Goal: Task Accomplishment & Management: Manage account settings

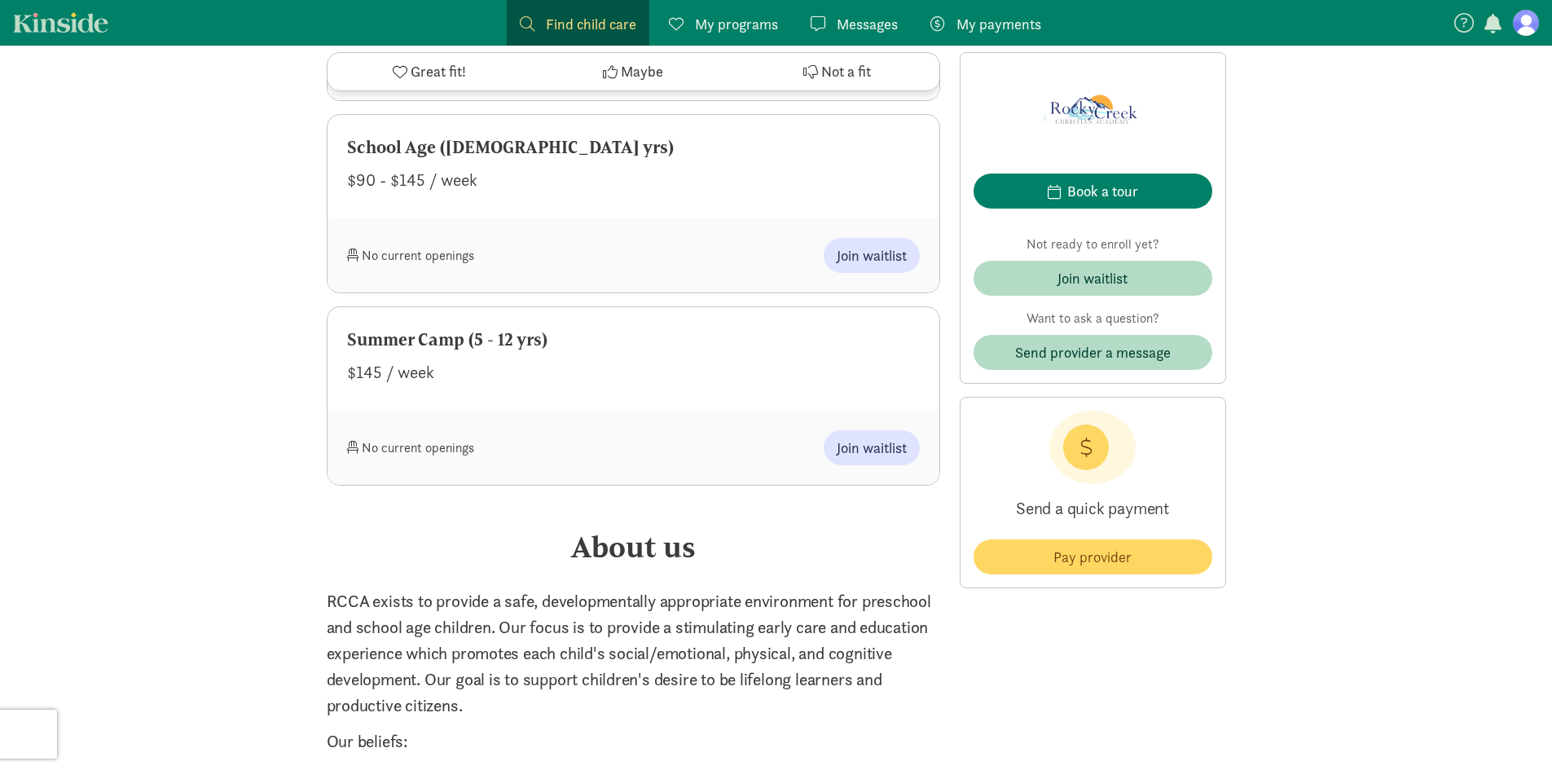
scroll to position [1792, 0]
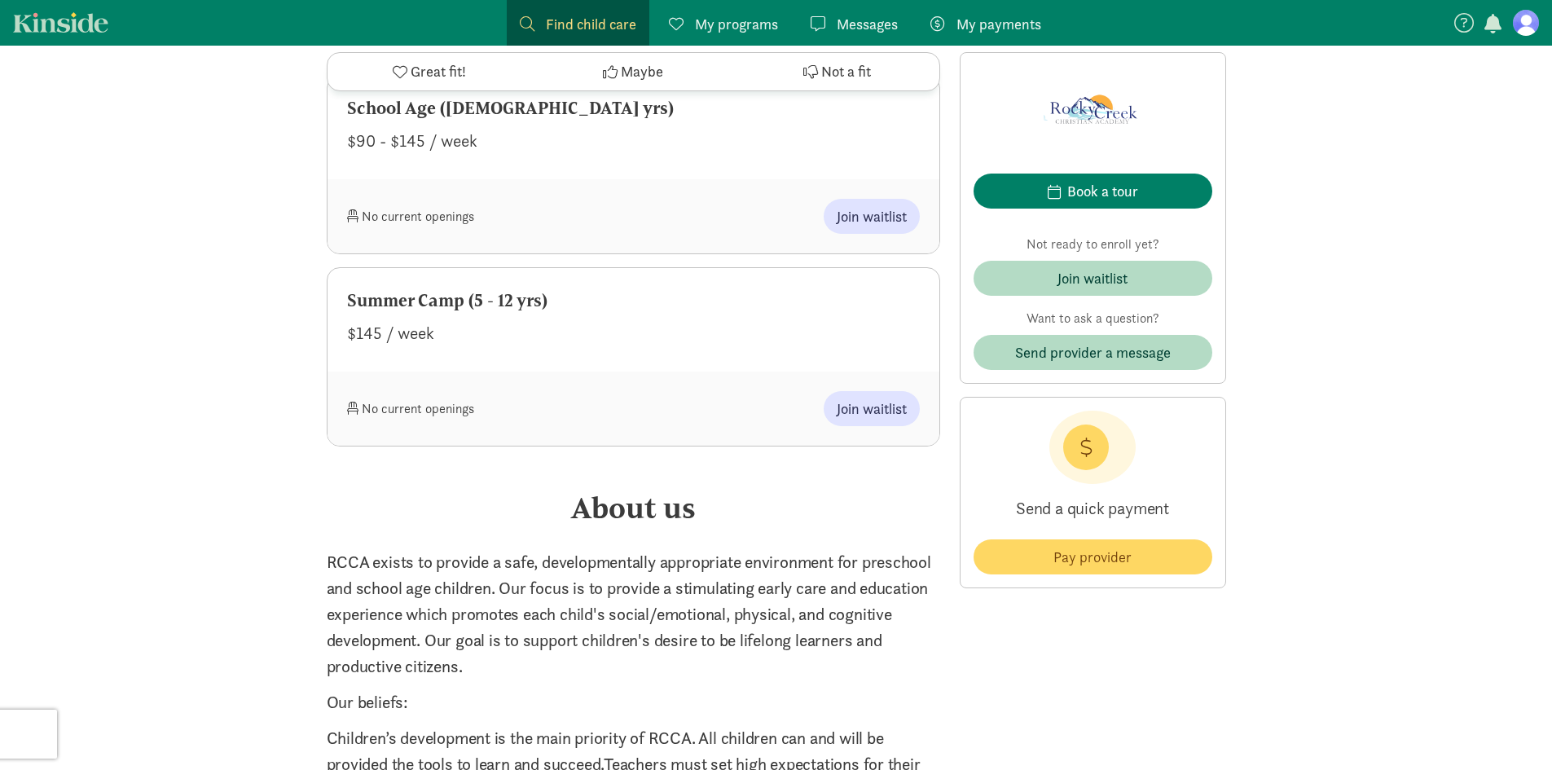
click at [282, 299] on div "‹ › × View all images Rocky Creek [DEMOGRAPHIC_DATA] Academy 5.0 - 6 reviews ‹ …" at bounding box center [776, 508] width 1552 height 4511
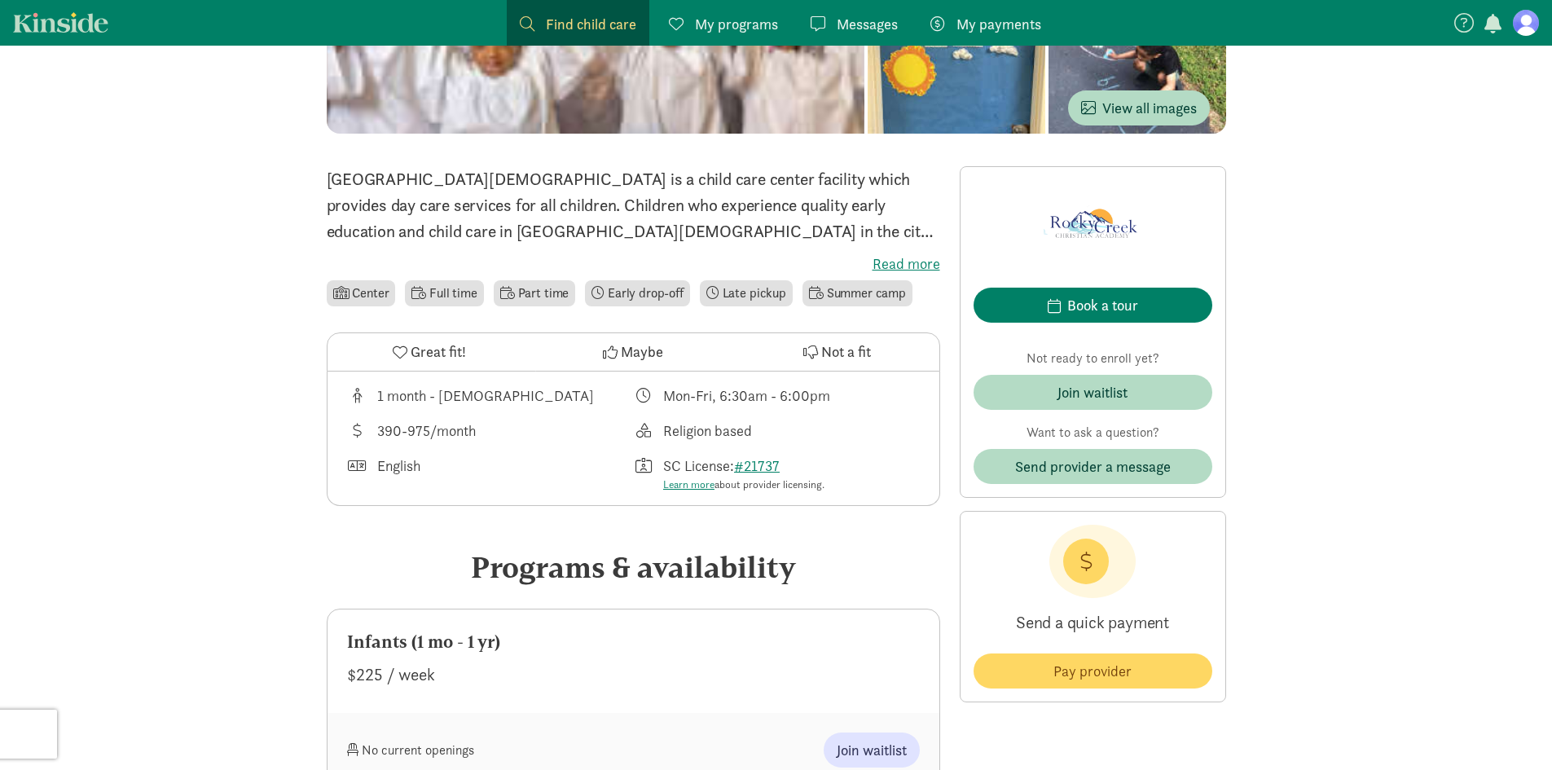
scroll to position [0, 0]
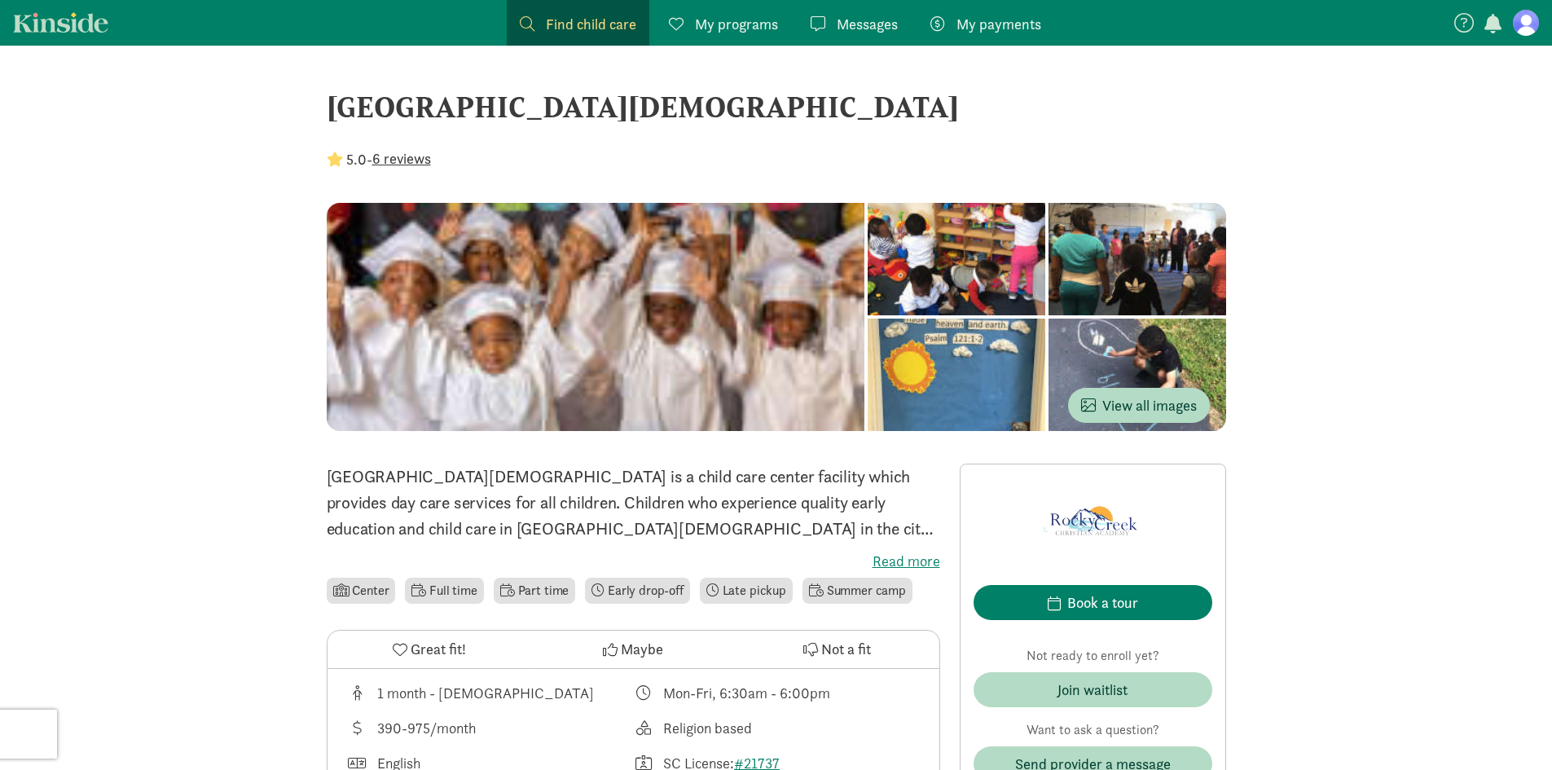
click at [734, 24] on span "My programs" at bounding box center [736, 24] width 83 height 22
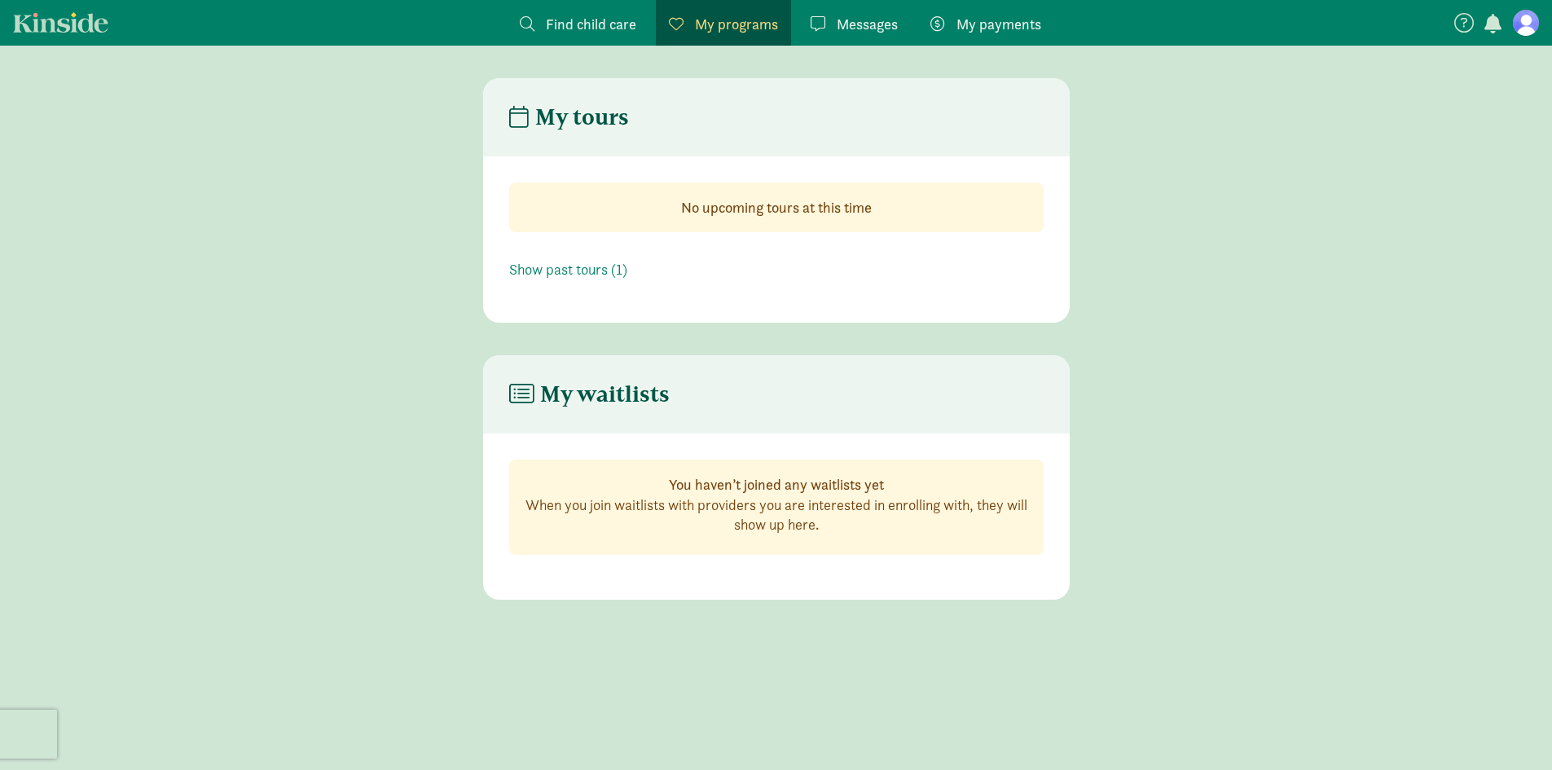
click at [659, 470] on div "You haven’t joined any waitlists yet When you join waitlists with providers you…" at bounding box center [776, 506] width 534 height 95
drag, startPoint x: 540, startPoint y: 362, endPoint x: 541, endPoint y: 372, distance: 10.6
click at [540, 363] on header "My waitlists" at bounding box center [776, 394] width 587 height 78
click at [543, 390] on h4 "My waitlists" at bounding box center [589, 394] width 160 height 26
click at [487, 392] on header "My waitlists" at bounding box center [776, 394] width 587 height 78
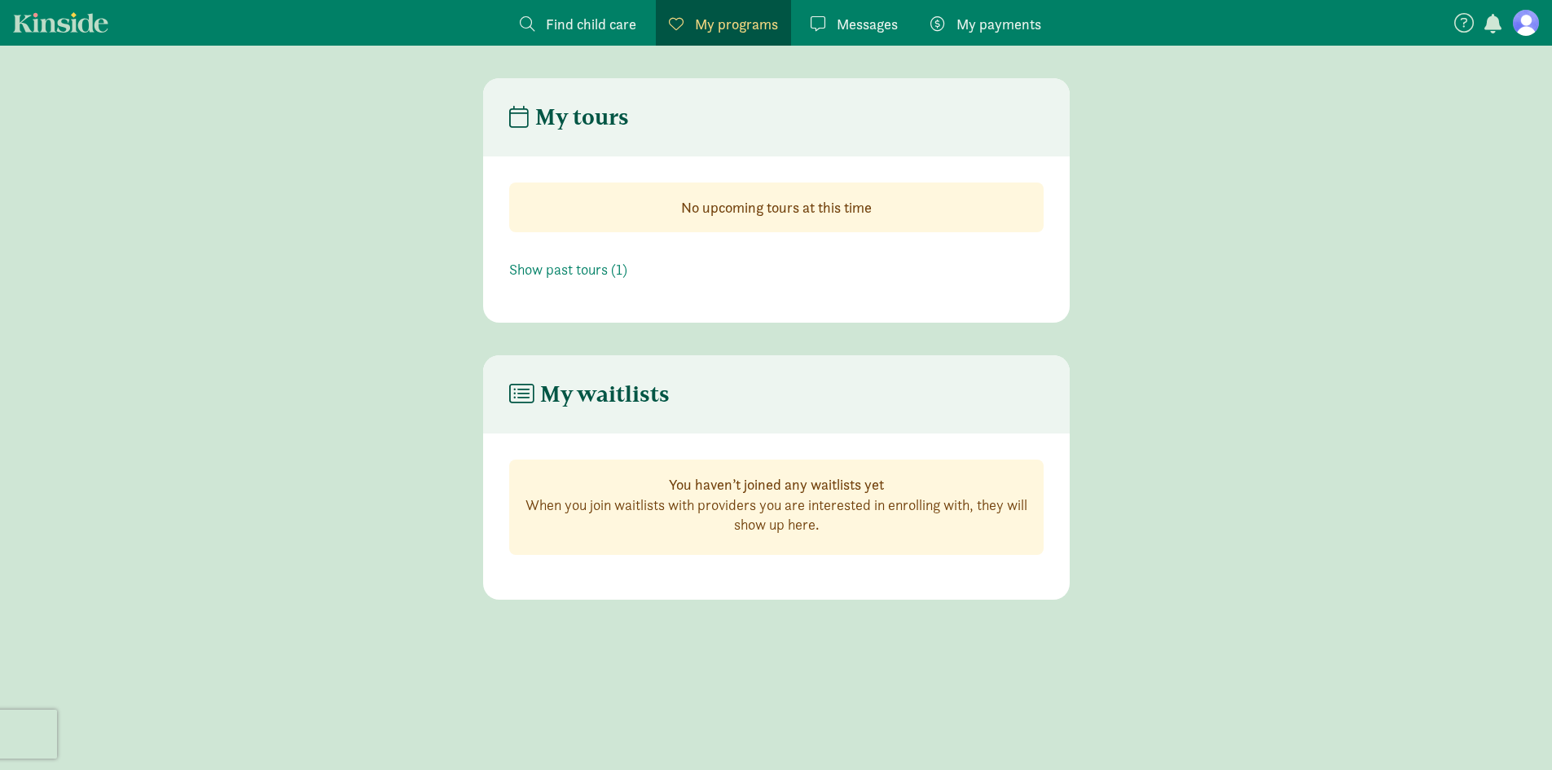
click at [536, 392] on h4 "My waitlists" at bounding box center [589, 394] width 160 height 26
click at [1536, 25] on figure at bounding box center [1526, 23] width 26 height 26
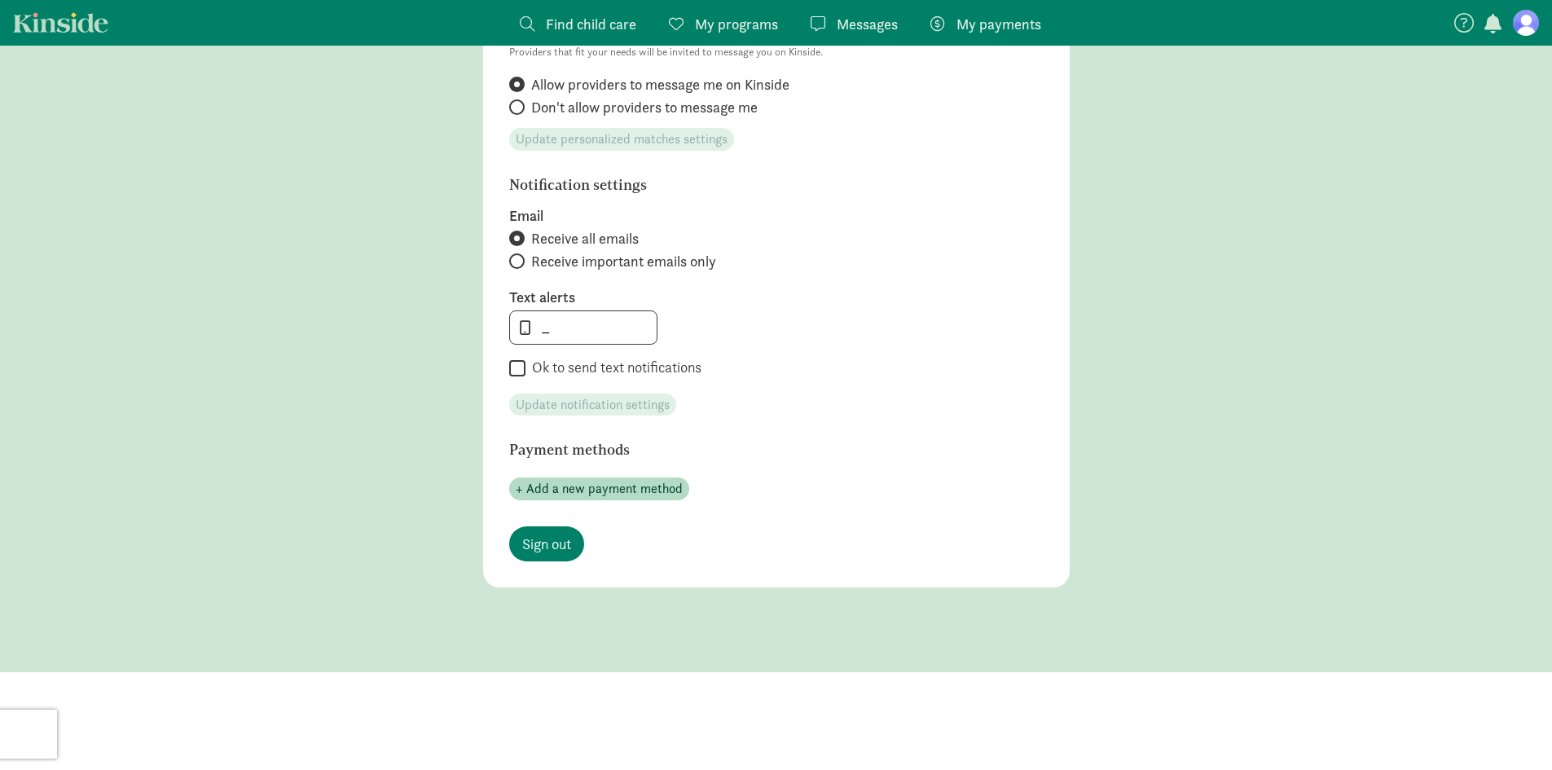
scroll to position [256, 0]
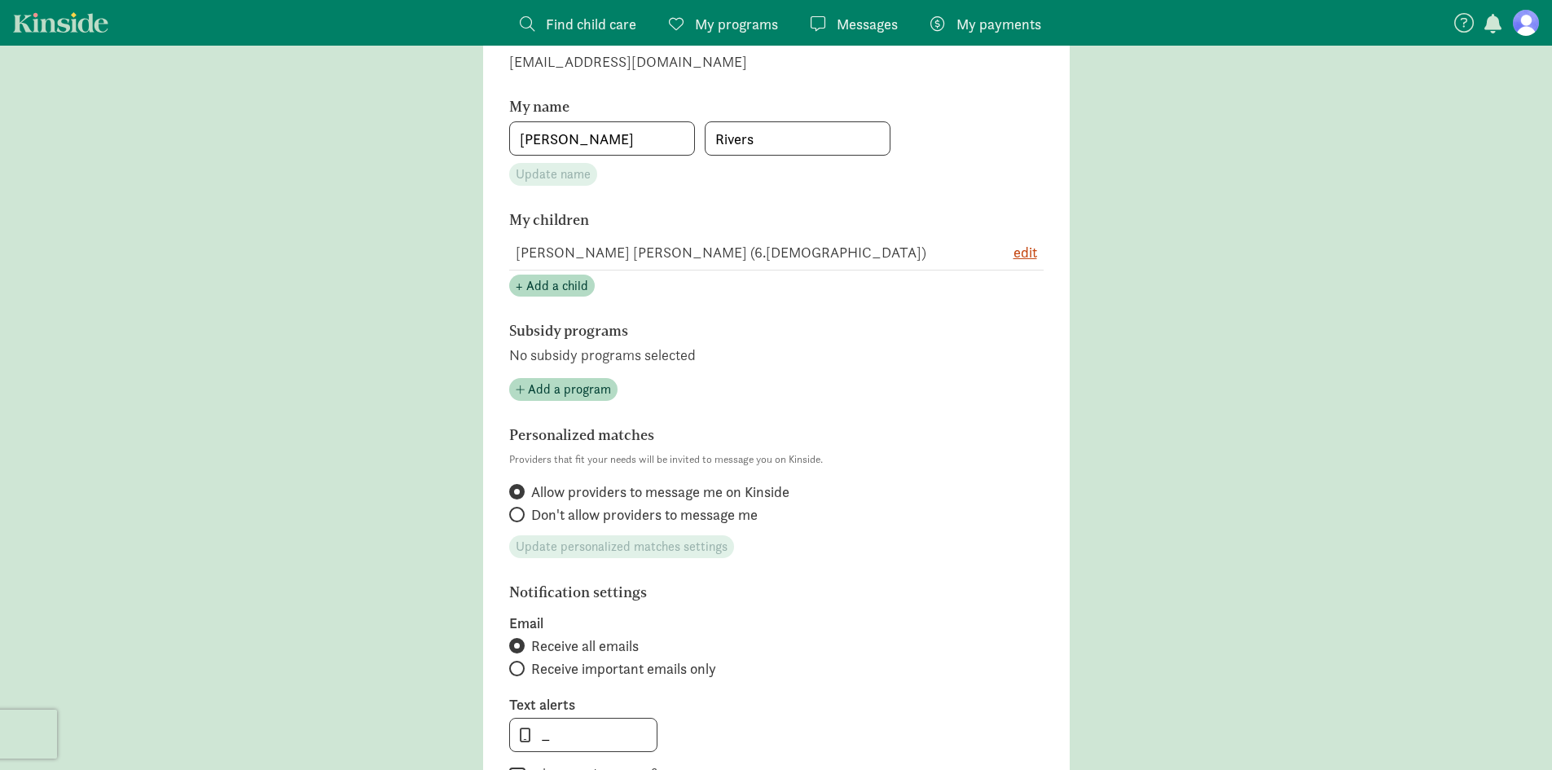
click at [585, 29] on span "Find child care" at bounding box center [591, 24] width 90 height 22
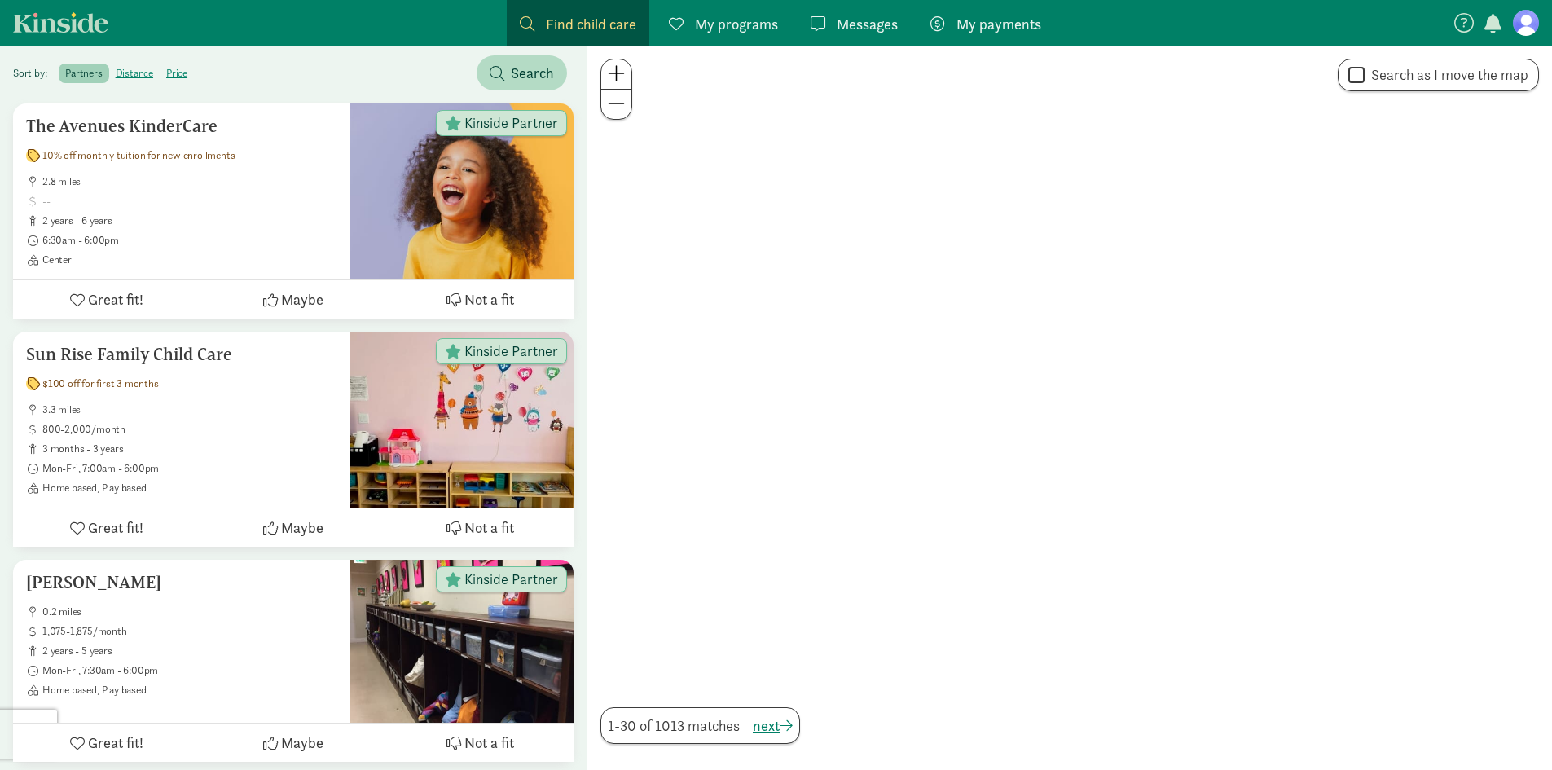
scroll to position [223, 0]
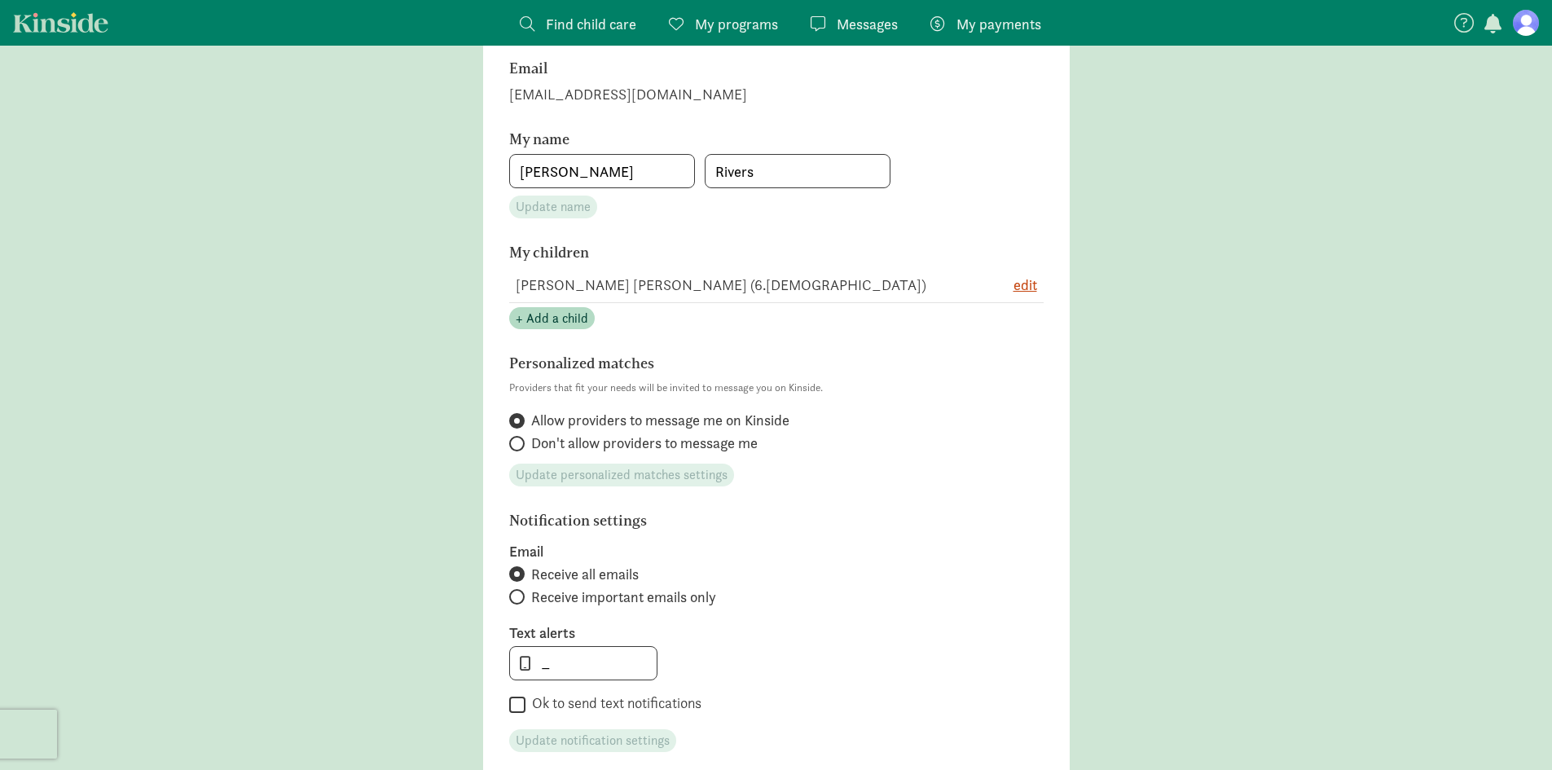
scroll to position [256, 0]
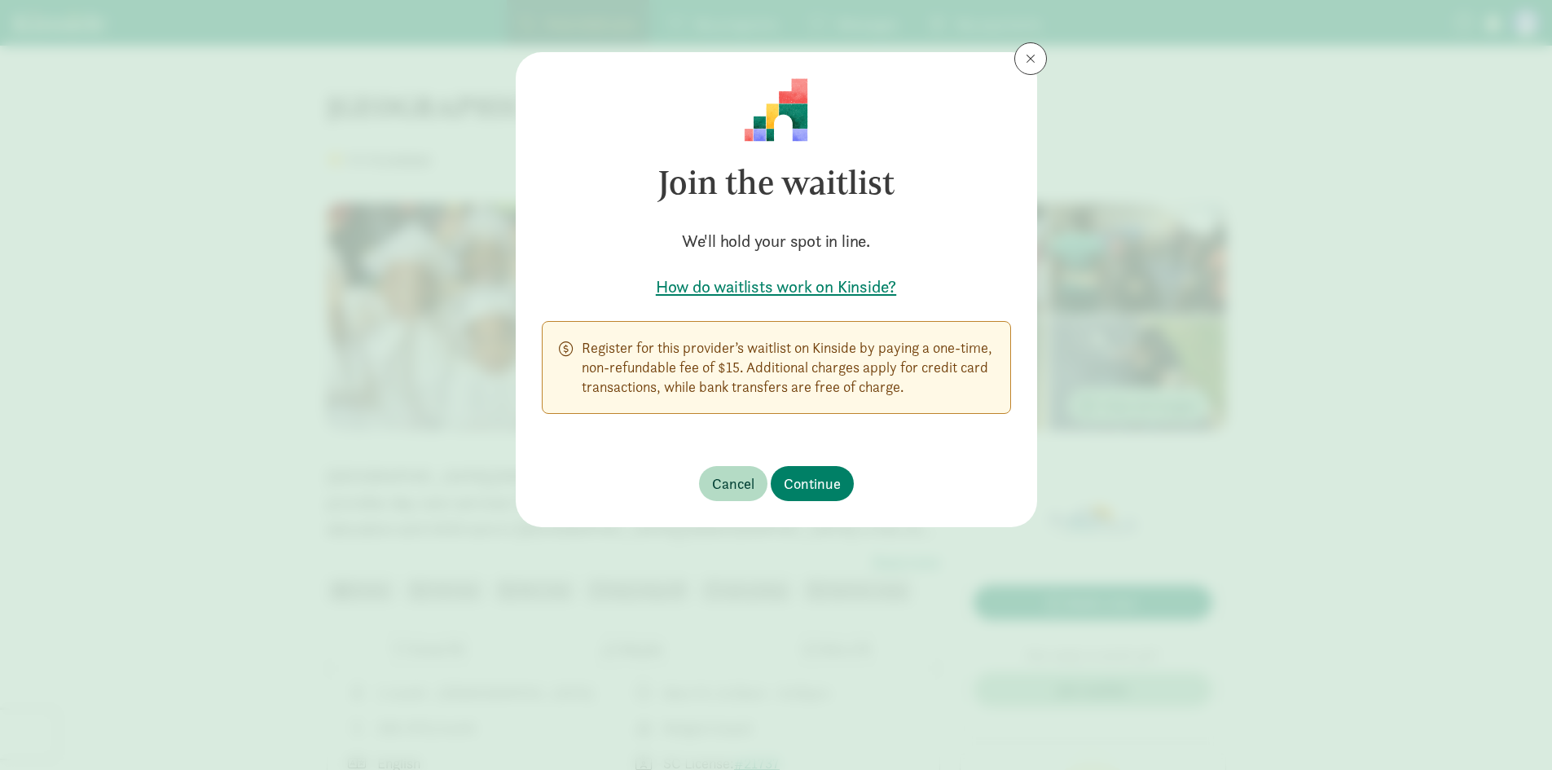
scroll to position [407, 0]
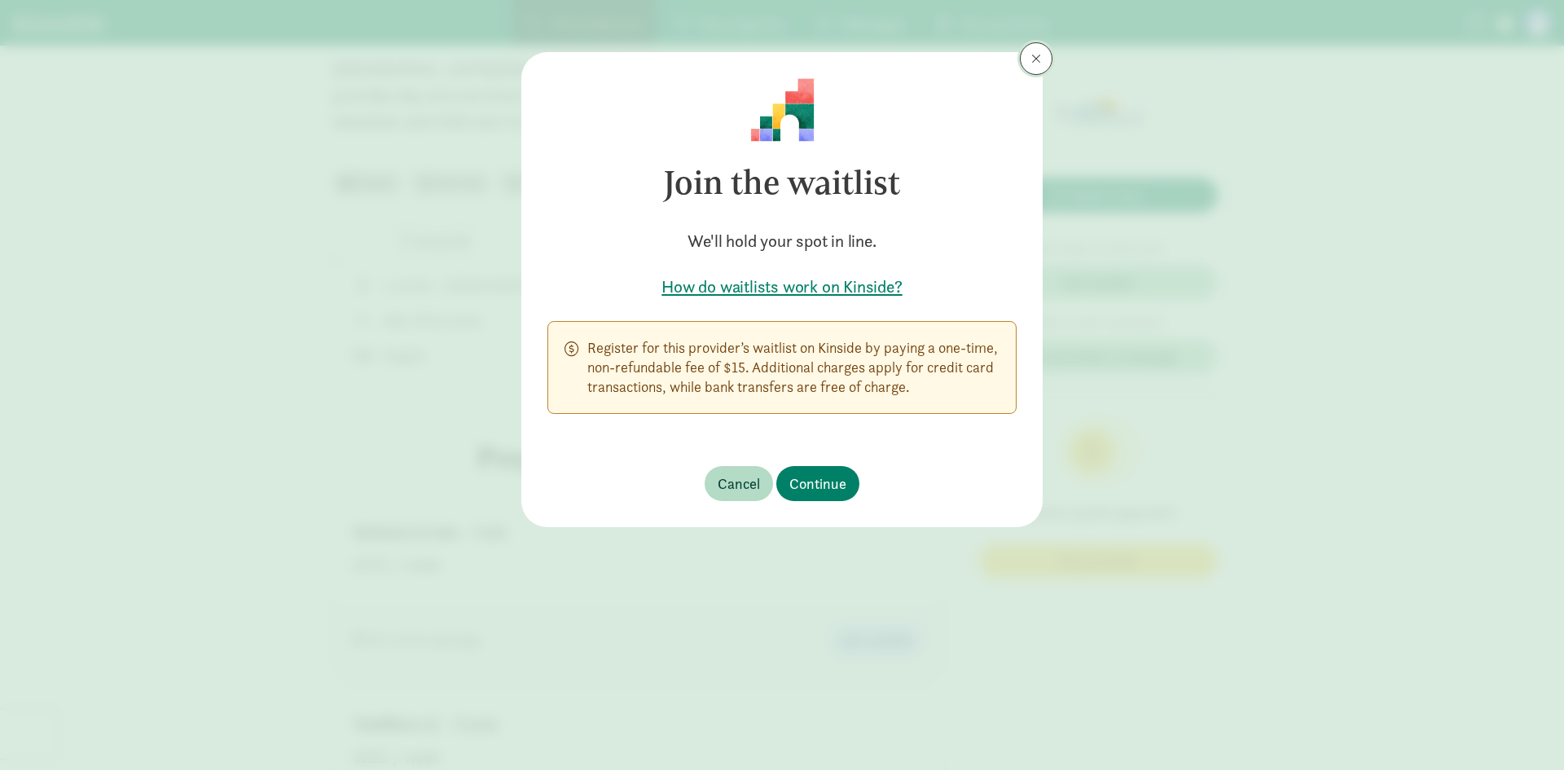
click at [1027, 59] on button at bounding box center [1036, 58] width 33 height 33
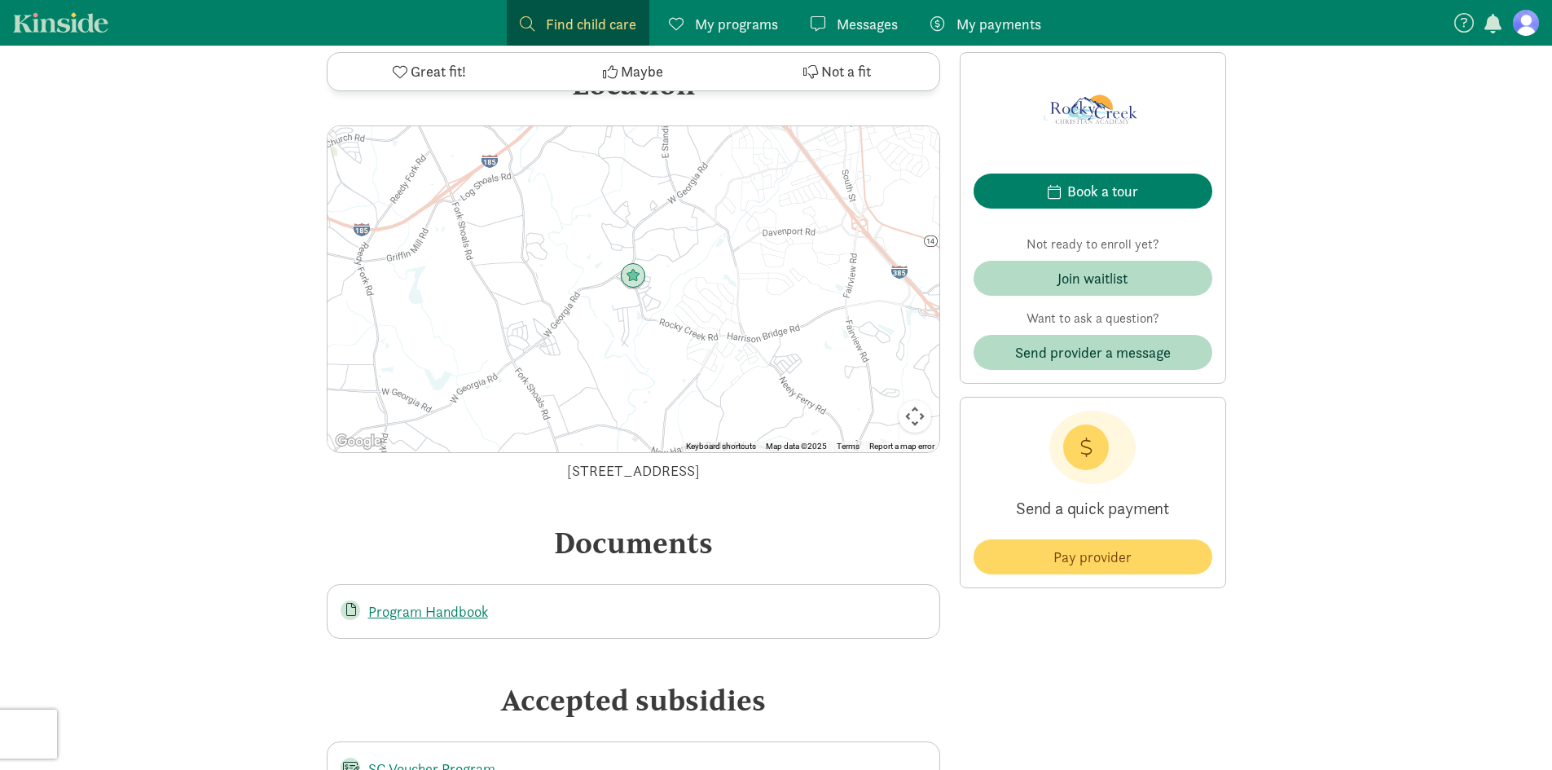
scroll to position [3503, 0]
